Goal: Subscribe to service/newsletter: Subscribe to service/newsletter

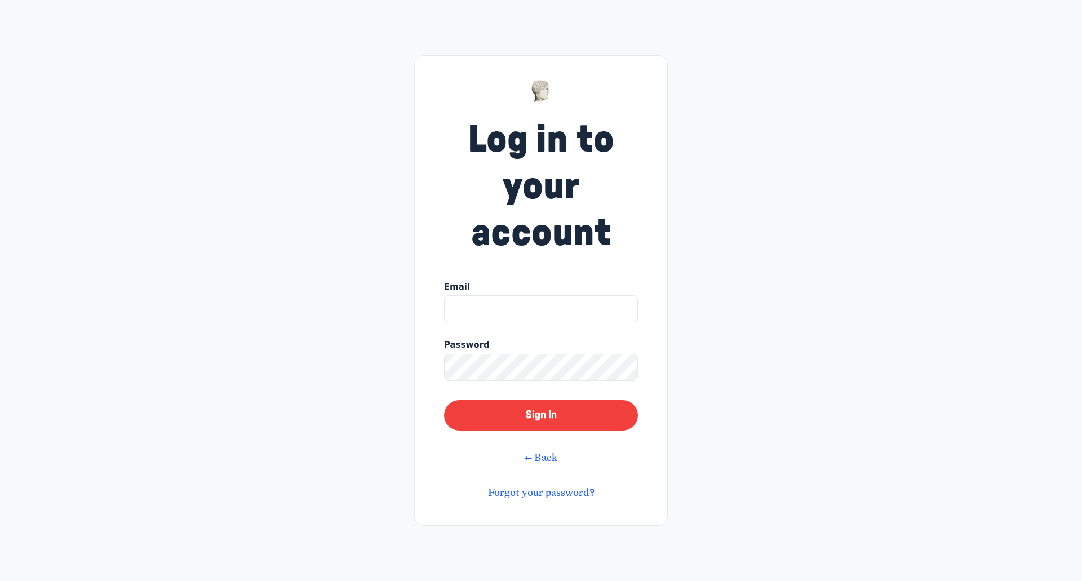
type input "[EMAIL_ADDRESS][DOMAIN_NAME]"
click at [541, 410] on button "Sign In" at bounding box center [541, 415] width 194 height 30
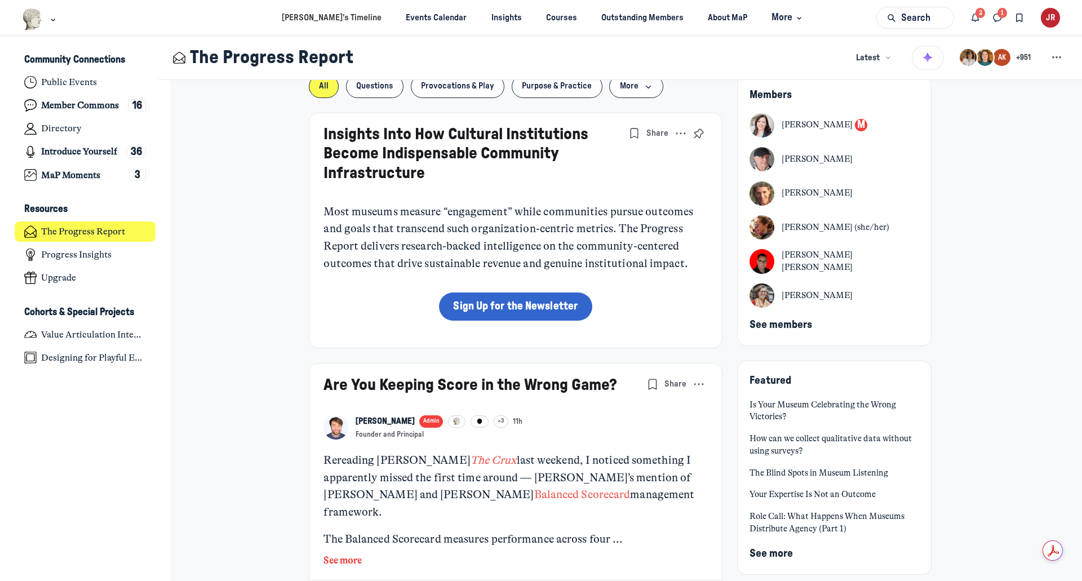
scroll to position [282, 0]
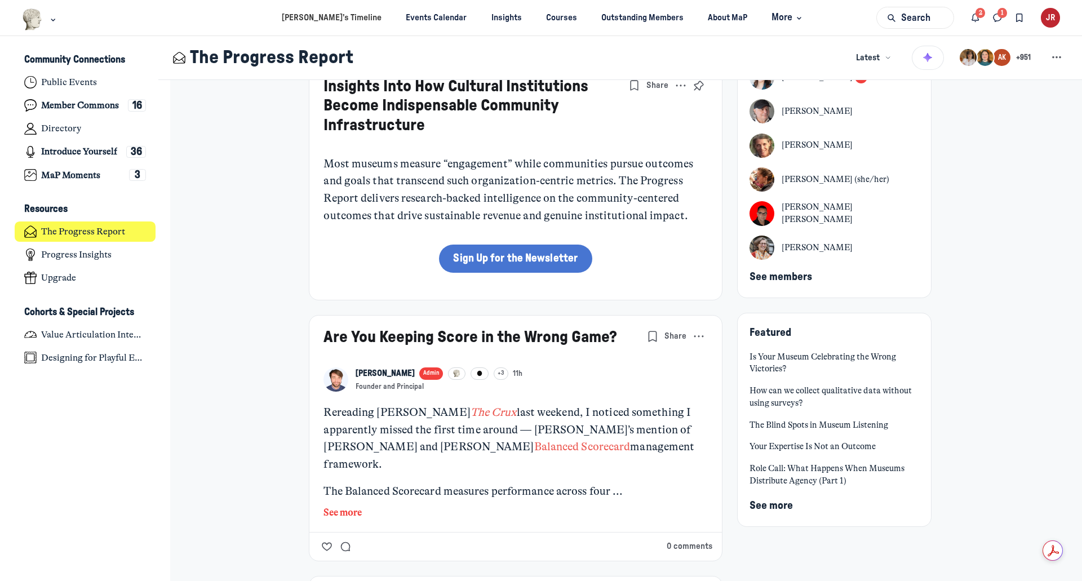
click at [508, 254] on link "Sign Up for the Newsletter" at bounding box center [515, 259] width 153 height 28
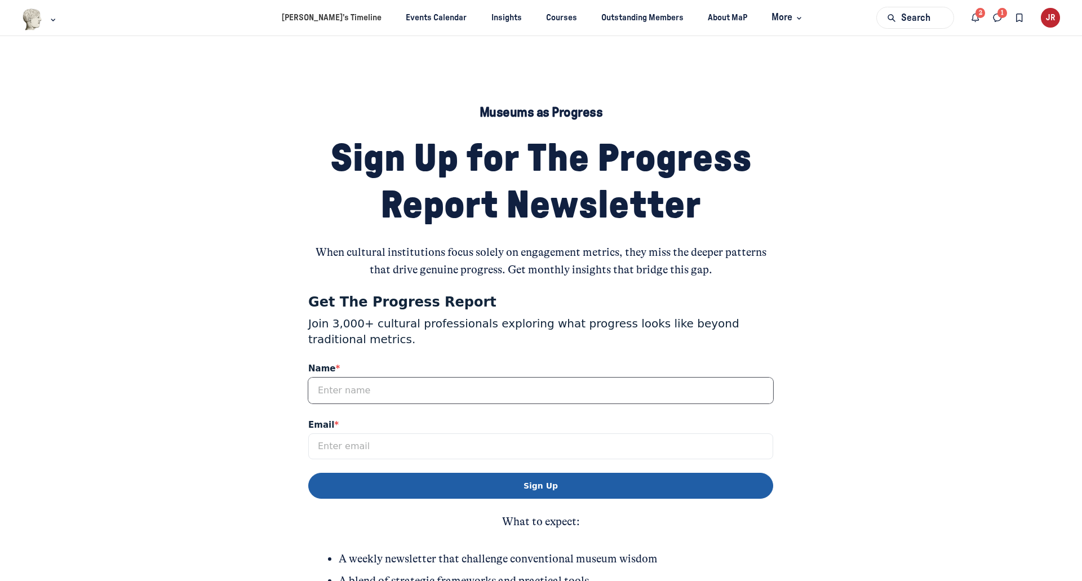
click at [328, 386] on input "Name *" at bounding box center [540, 391] width 465 height 26
type input "Jennifer Rigby"
click at [325, 453] on input "Email *" at bounding box center [540, 446] width 465 height 26
type input "jrigby@acorngroup.com"
click at [541, 484] on button "Sign Up" at bounding box center [540, 486] width 465 height 26
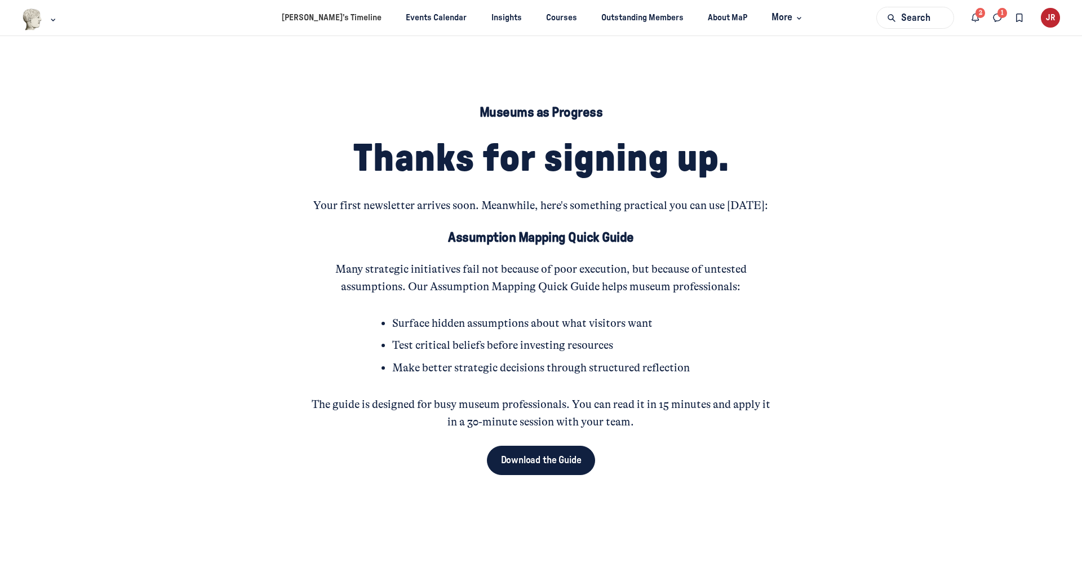
click at [537, 458] on link "Download the Guide" at bounding box center [541, 460] width 109 height 29
